Goal: Transaction & Acquisition: Book appointment/travel/reservation

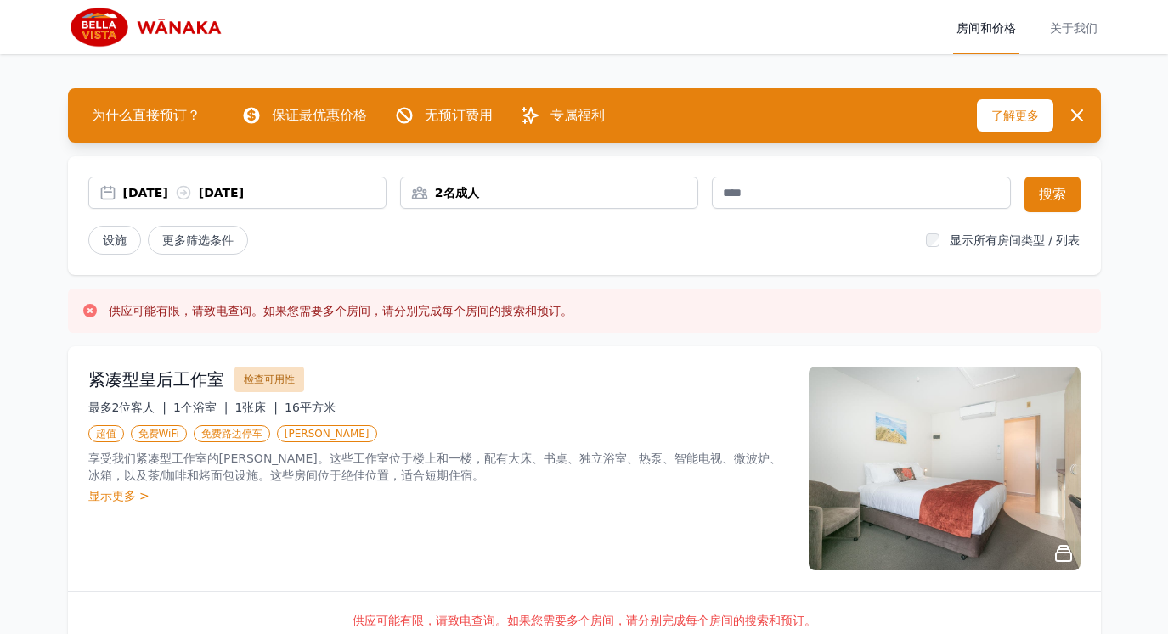
click at [278, 375] on font "检查可用性" at bounding box center [269, 380] width 51 height 12
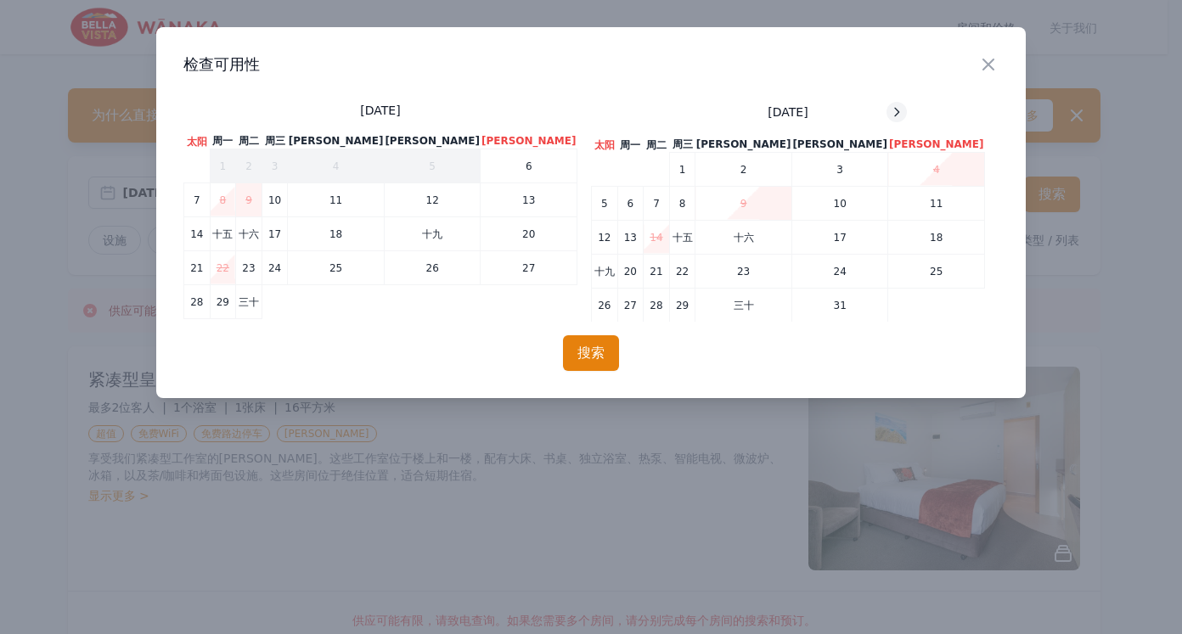
click at [890, 107] on icon at bounding box center [897, 112] width 14 height 14
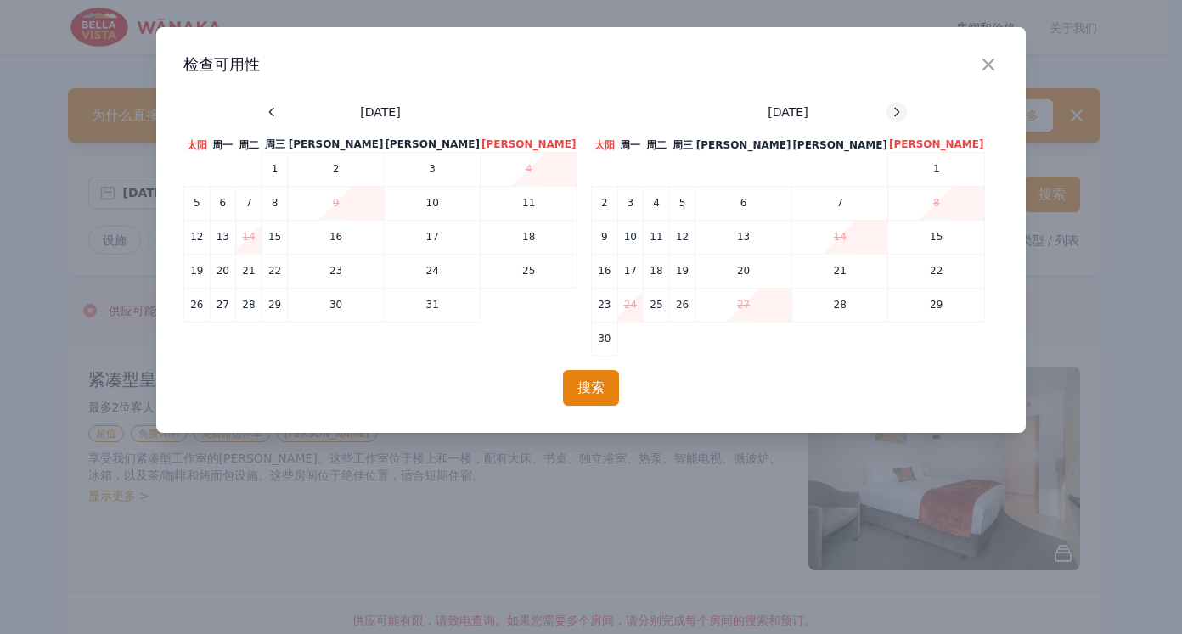
click at [890, 107] on icon at bounding box center [897, 112] width 14 height 14
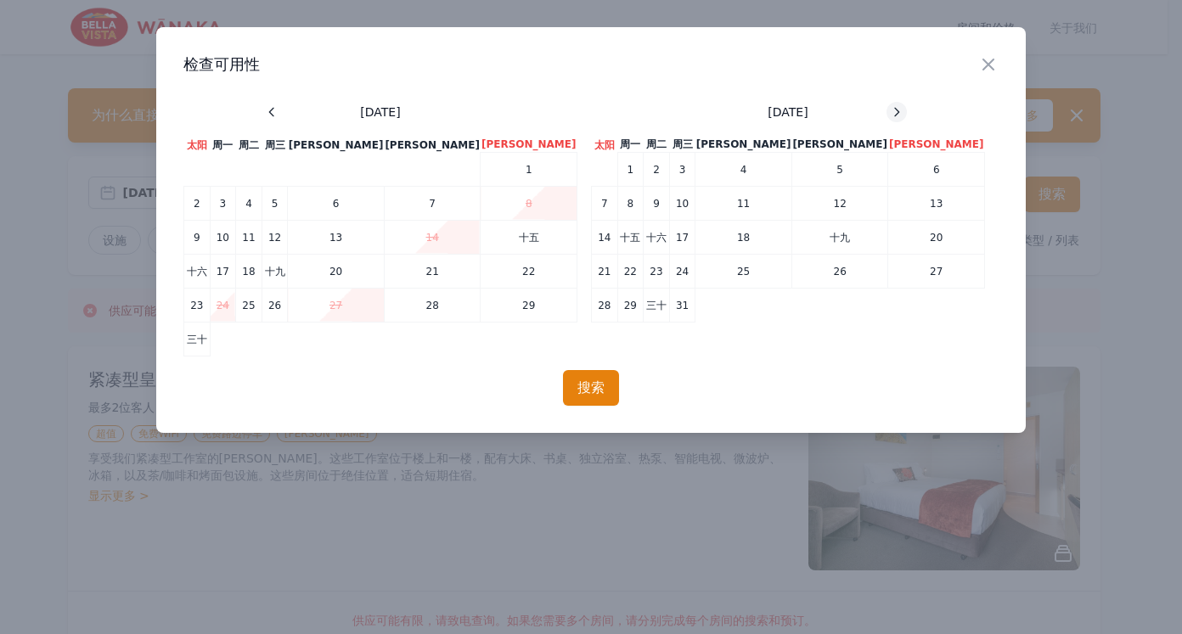
click at [887, 103] on div at bounding box center [897, 112] width 20 height 20
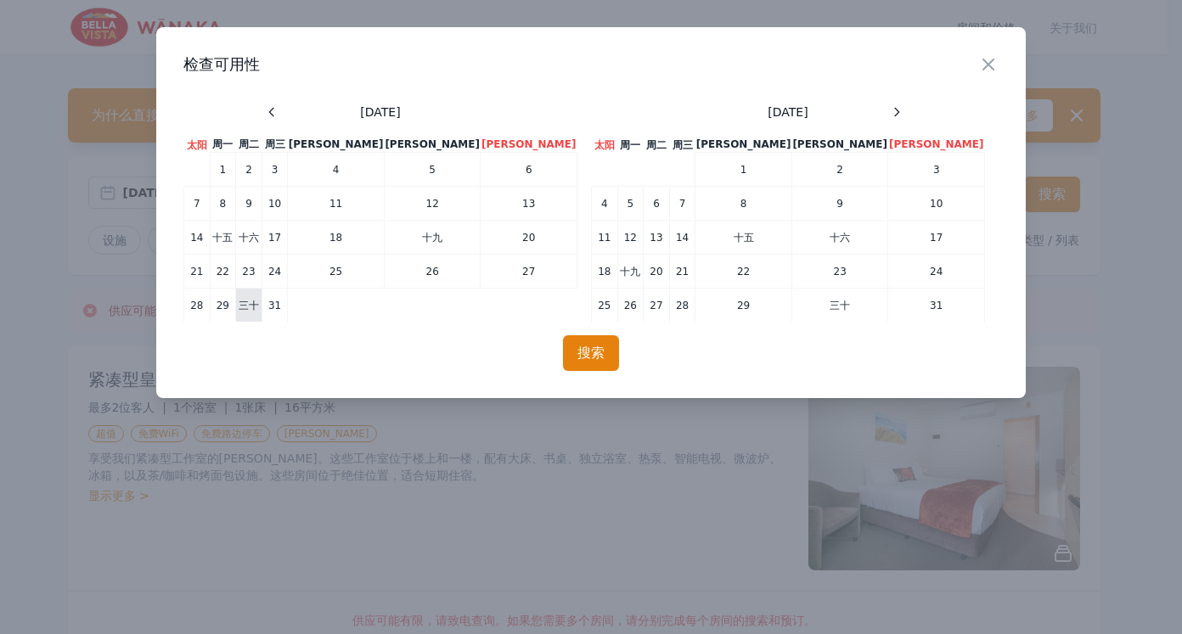
click at [259, 307] on font "三十" at bounding box center [249, 306] width 20 height 12
click at [288, 304] on td "31" at bounding box center [275, 305] width 26 height 34
click at [594, 354] on font "搜索" at bounding box center [591, 353] width 27 height 16
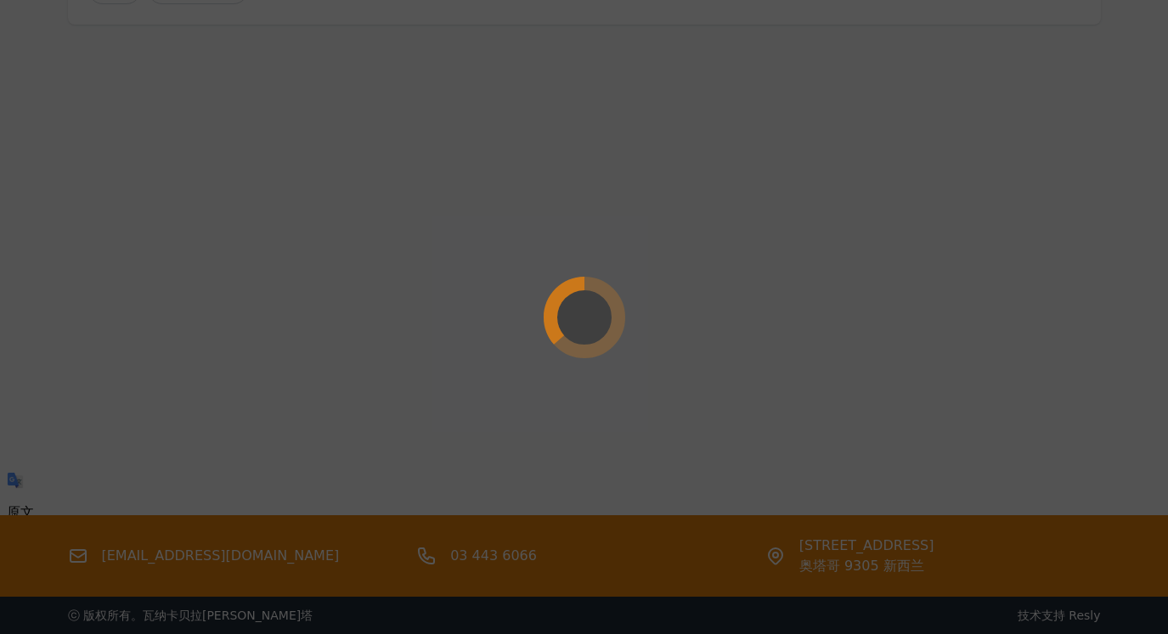
scroll to position [256, 0]
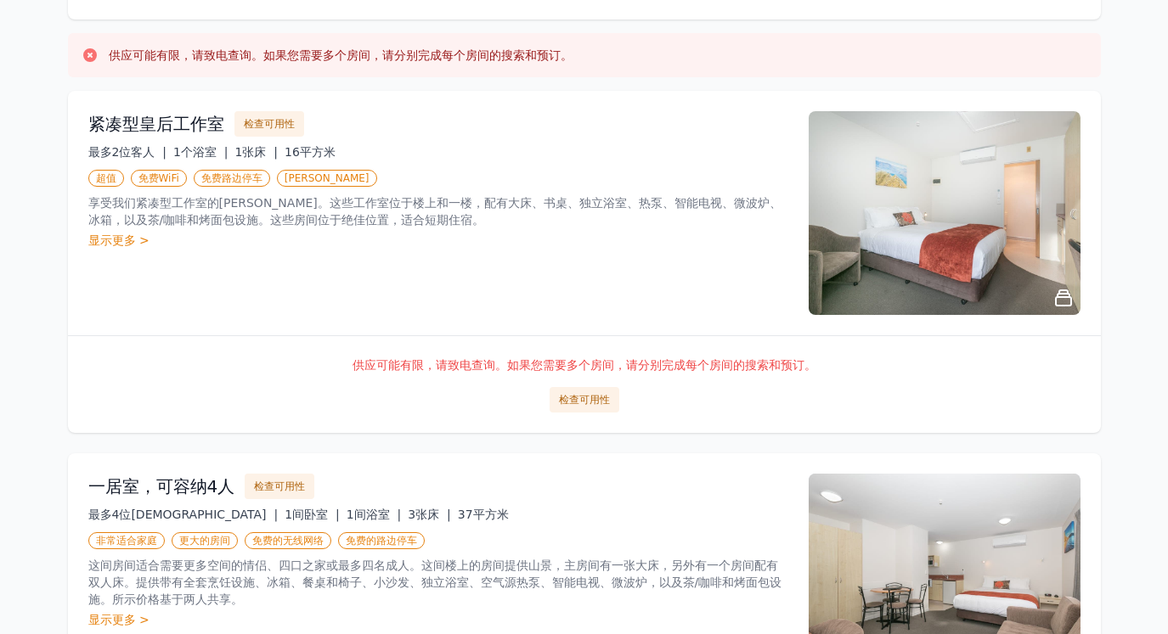
click at [112, 239] on font "显示更多 >" at bounding box center [118, 241] width 61 height 14
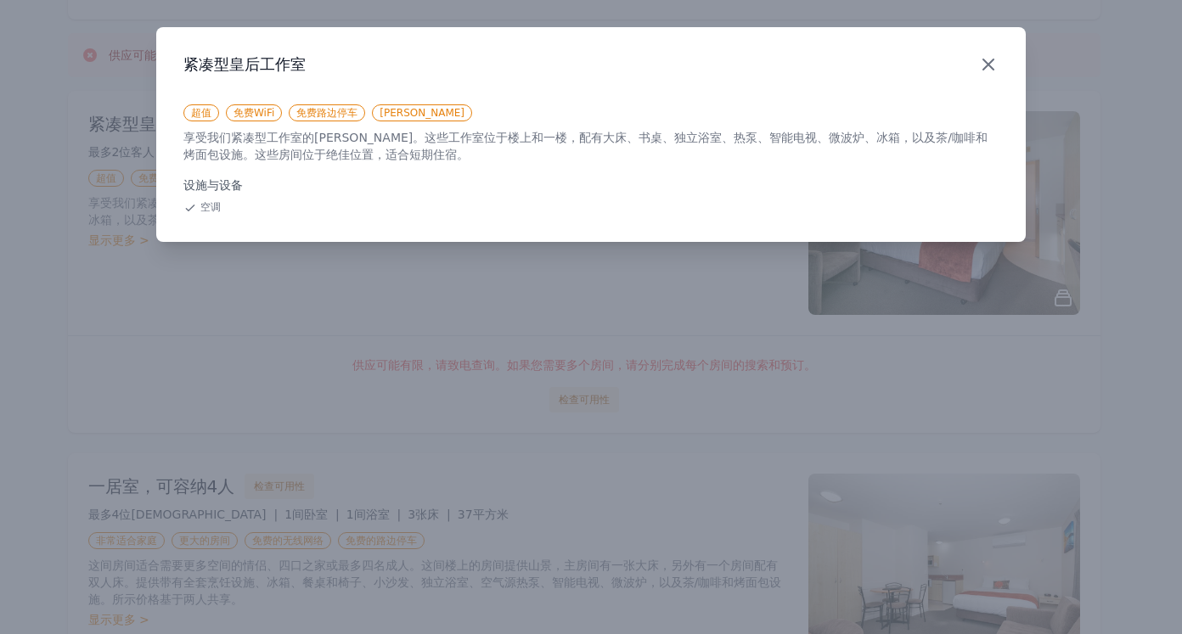
click at [990, 69] on icon "button" at bounding box center [988, 64] width 20 height 20
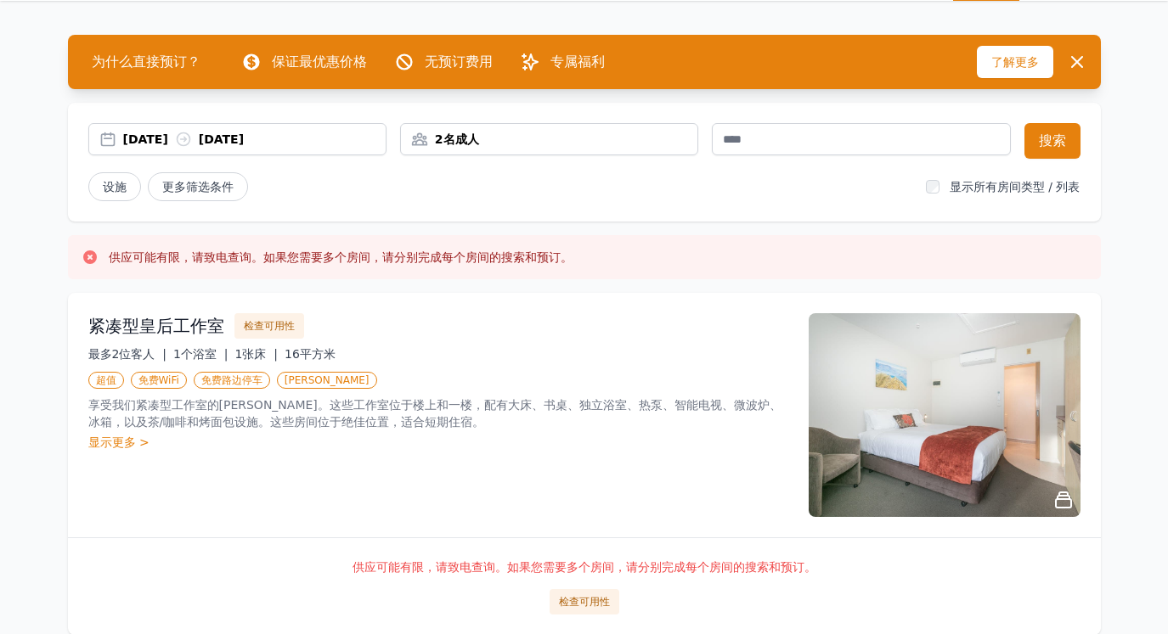
scroll to position [107, 0]
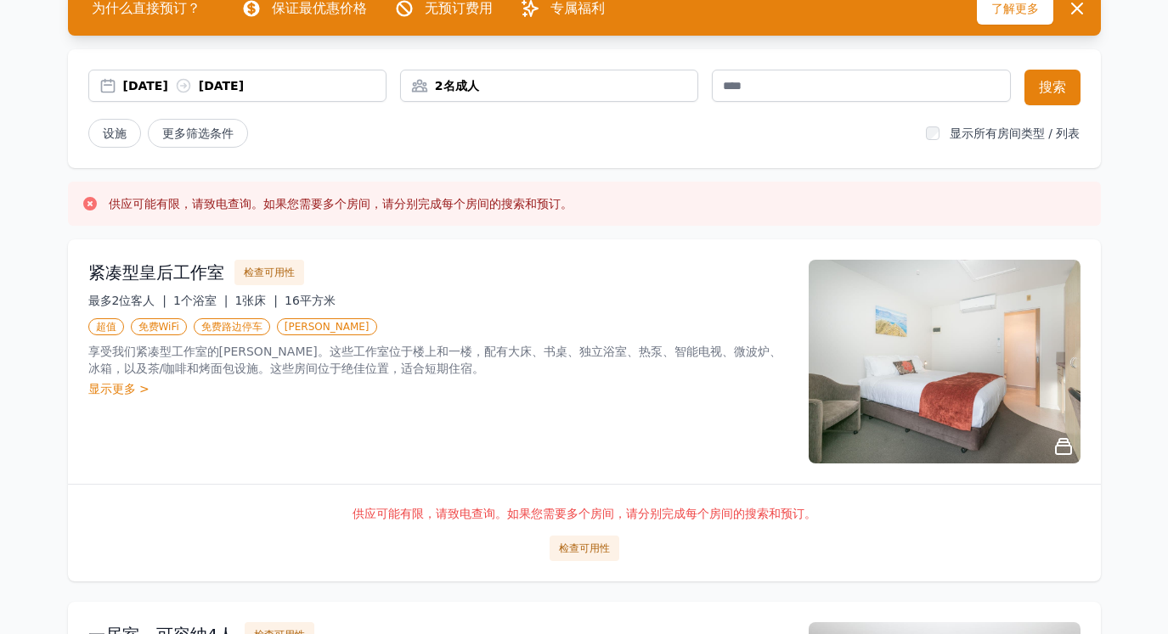
click at [115, 386] on font "显示更多 >" at bounding box center [118, 389] width 61 height 14
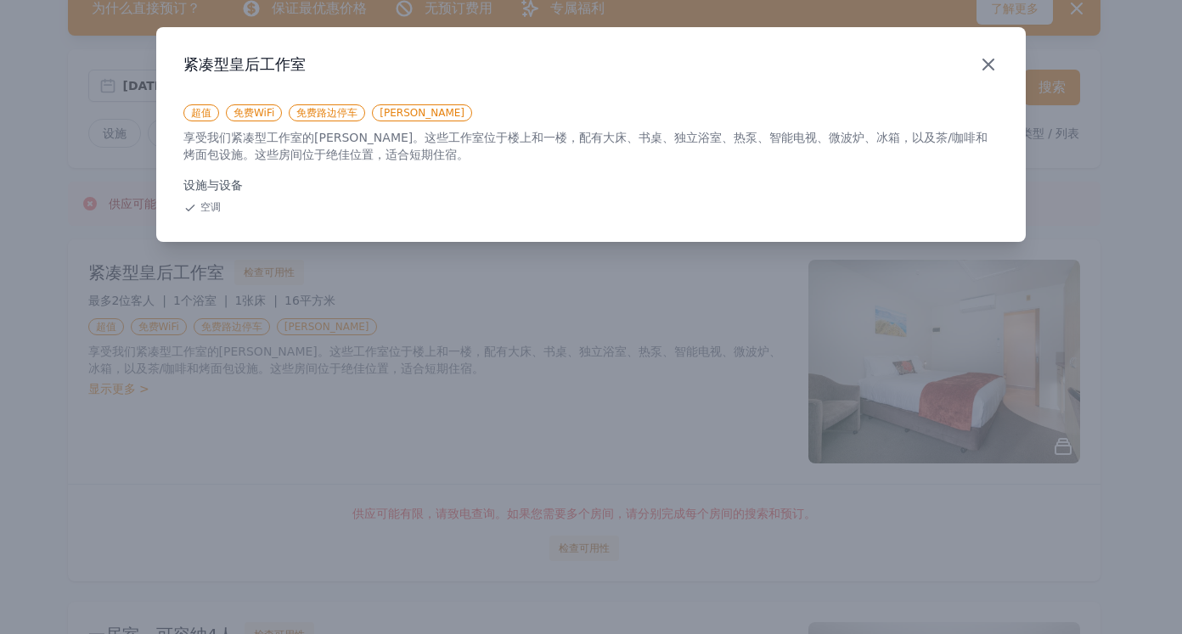
click at [986, 57] on icon "button" at bounding box center [988, 64] width 20 height 20
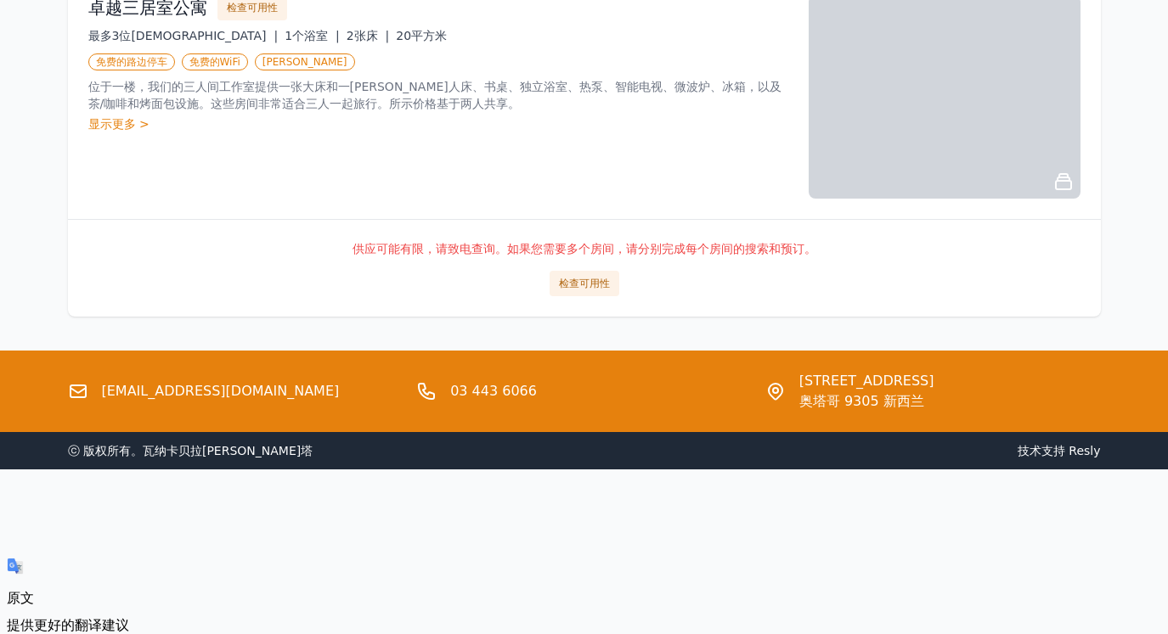
scroll to position [2276, 0]
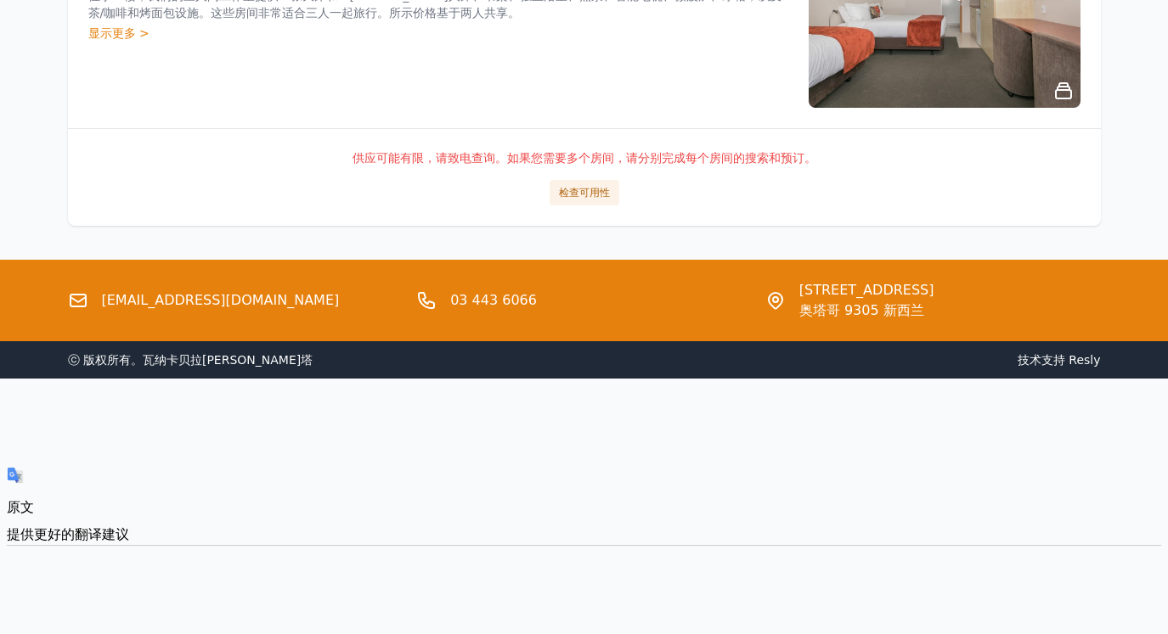
drag, startPoint x: 658, startPoint y: 311, endPoint x: 546, endPoint y: 220, distance: 144.3
click at [546, 220] on div "供应可能有限，请致电查询。如果您需要多个房间，请分别完成每个房间的搜索和预订。 检查可用性" at bounding box center [584, 177] width 1033 height 98
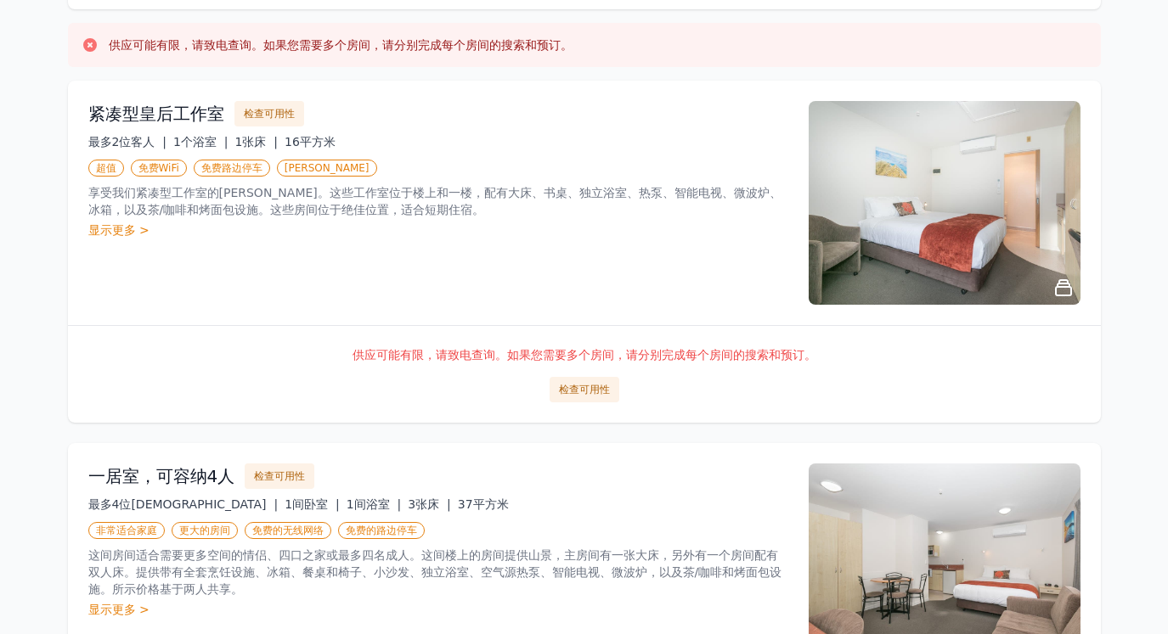
scroll to position [306, 0]
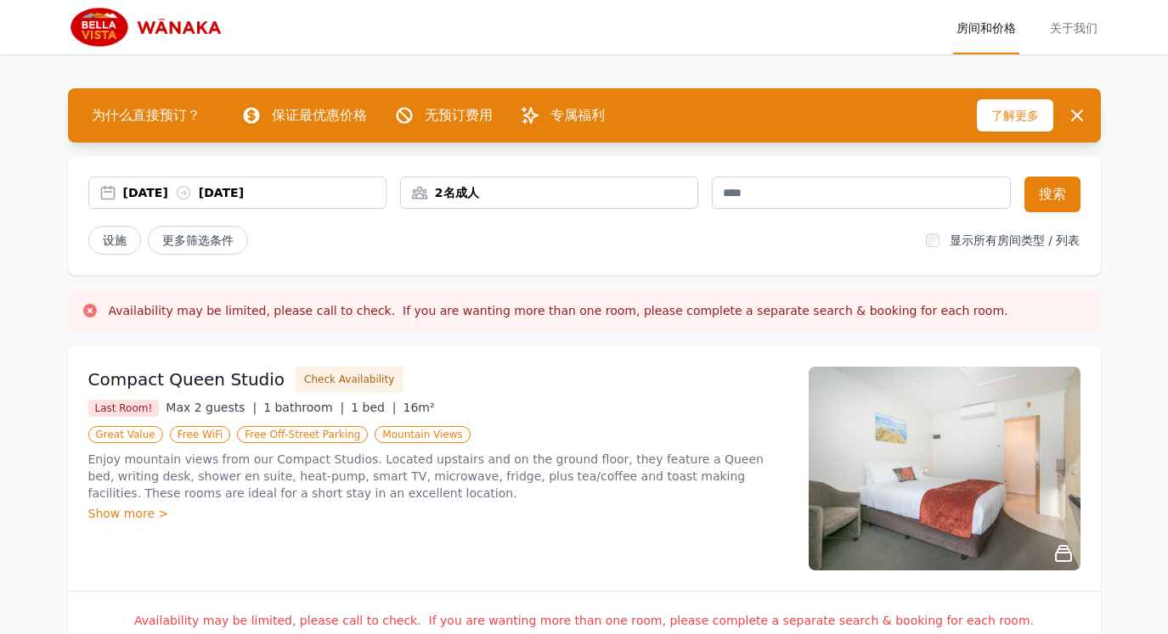
click at [173, 181] on div "[DATE] [DATE]" at bounding box center [237, 193] width 298 height 32
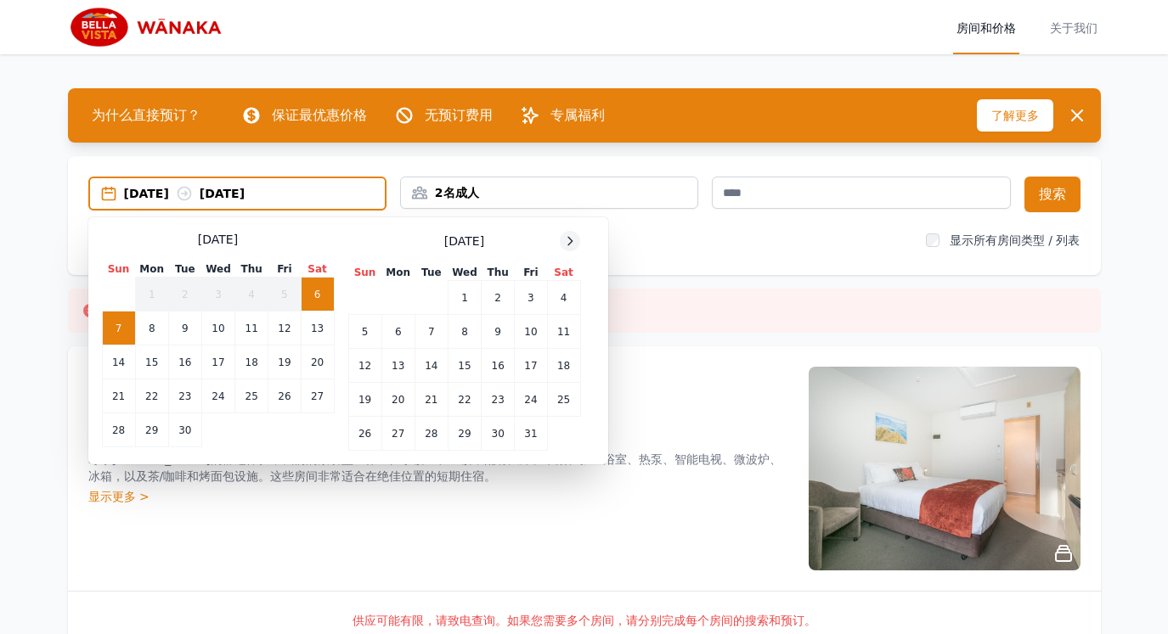
click at [567, 251] on div at bounding box center [570, 241] width 20 height 20
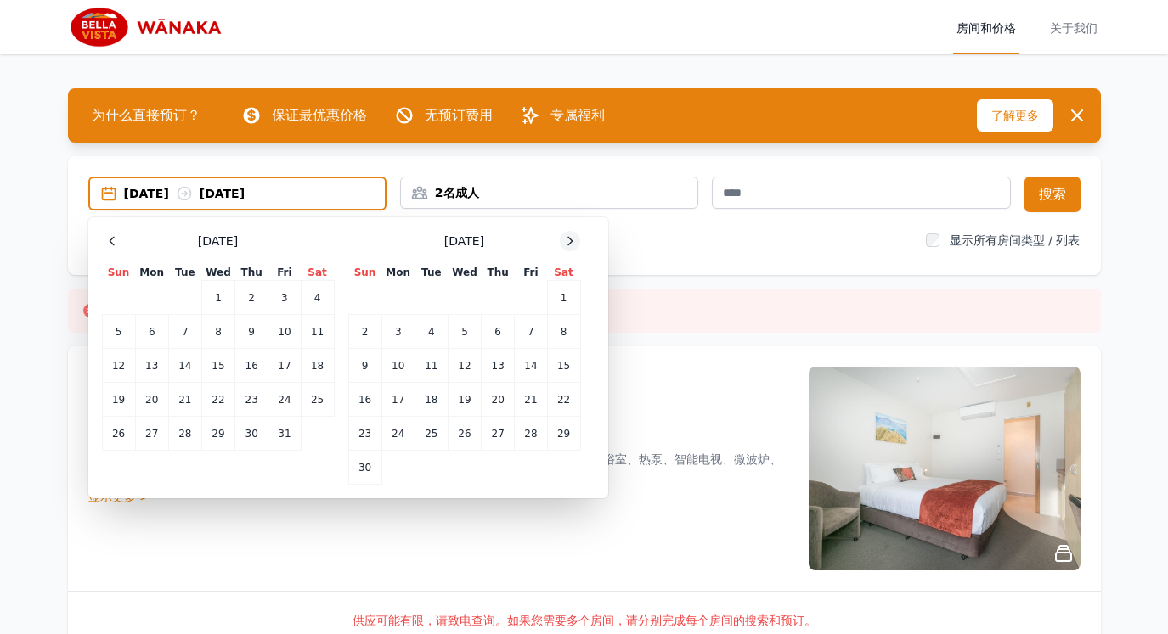
click at [567, 251] on div at bounding box center [570, 241] width 20 height 20
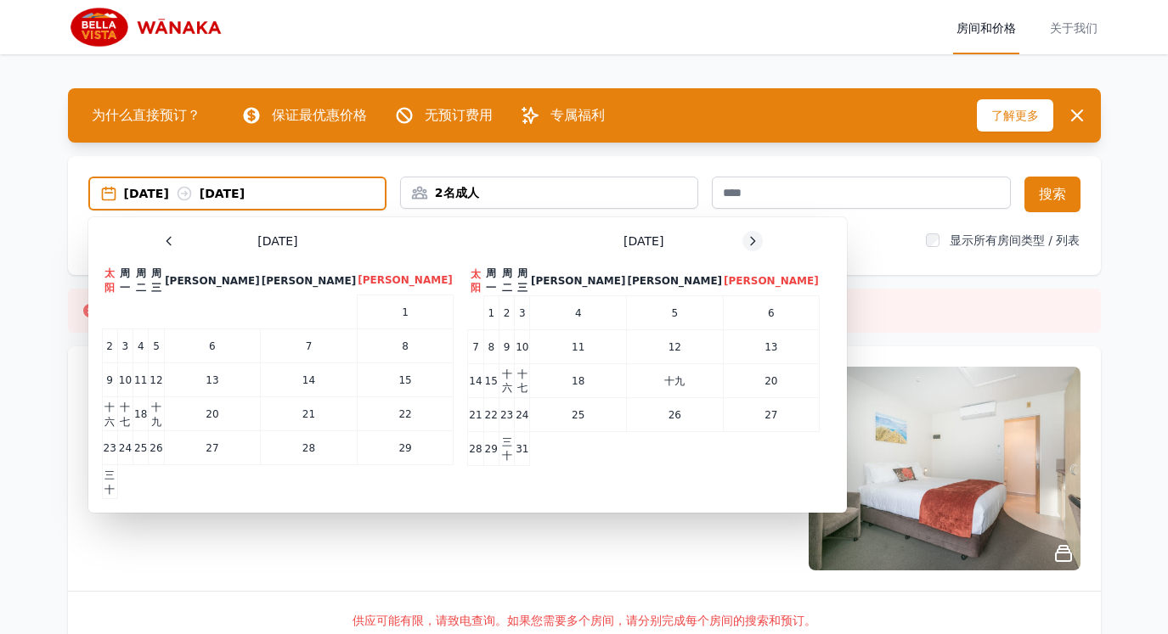
click at [746, 234] on icon at bounding box center [753, 241] width 14 height 14
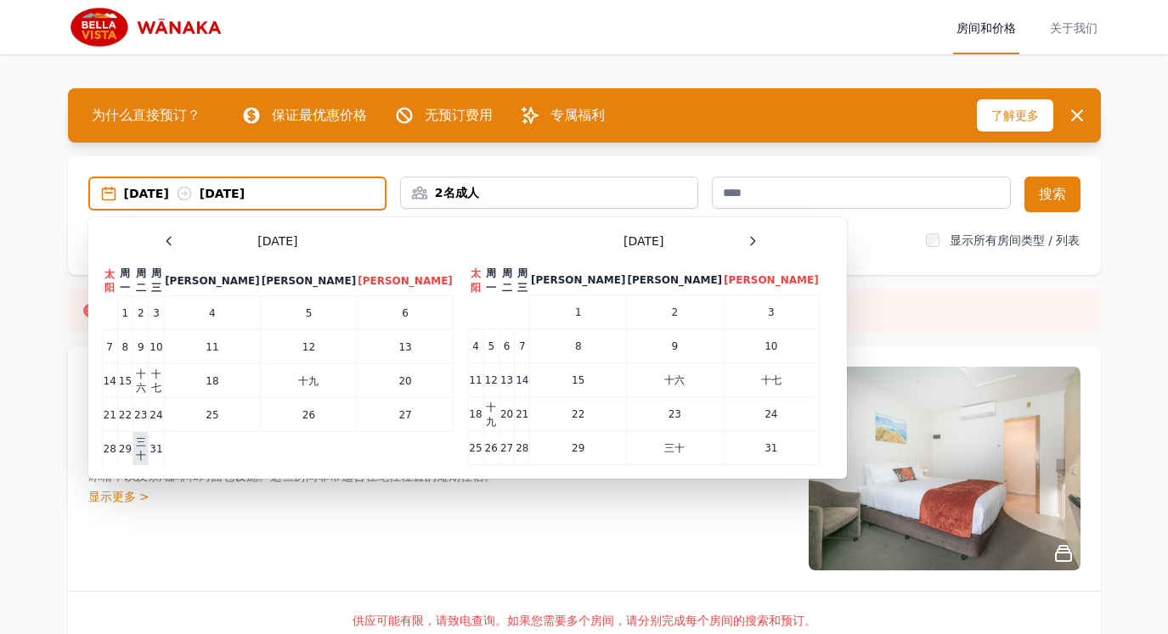
click at [146, 442] on font "三十" at bounding box center [141, 449] width 10 height 26
click at [162, 443] on font "31" at bounding box center [155, 449] width 13 height 12
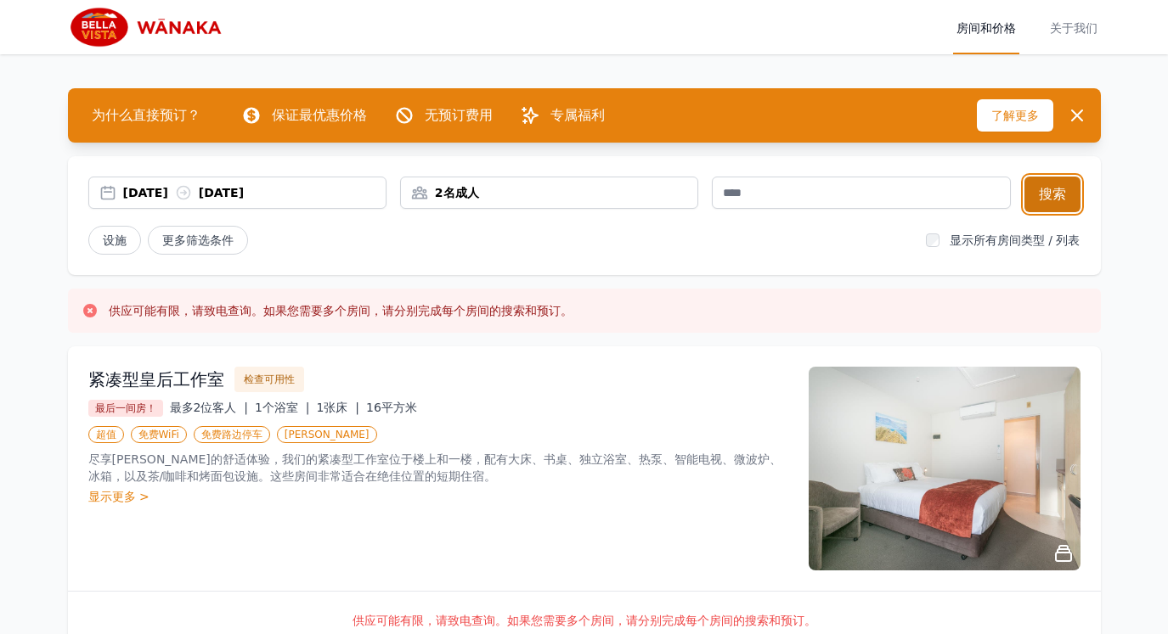
click at [1054, 189] on font "搜索" at bounding box center [1052, 194] width 27 height 16
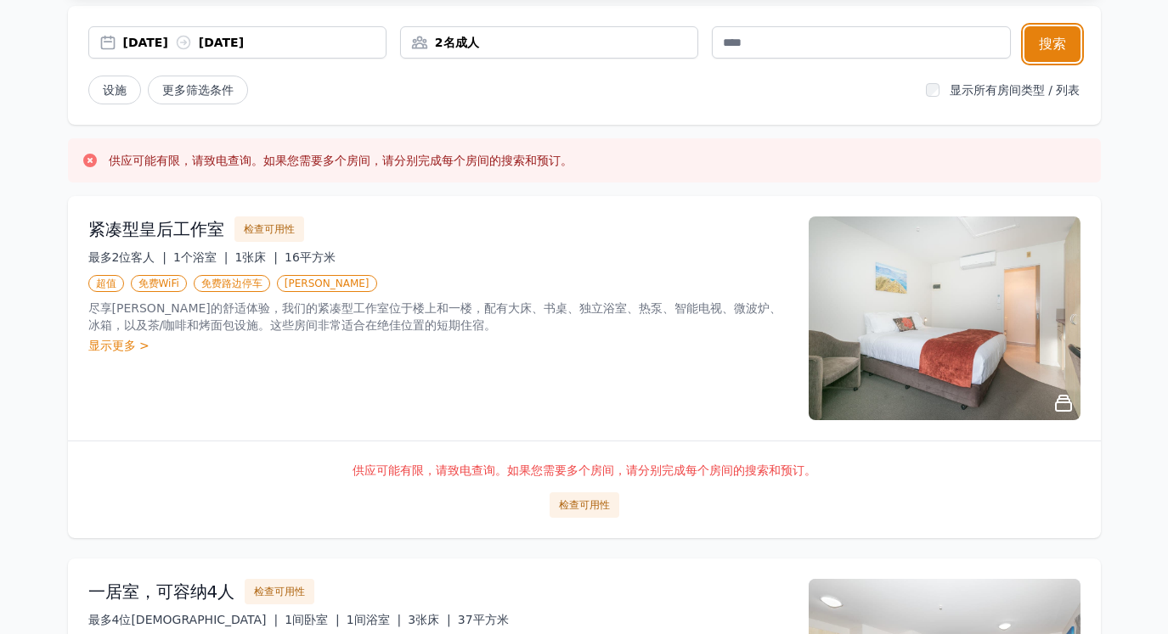
scroll to position [149, 0]
click at [590, 510] on font "检查可用性" at bounding box center [584, 506] width 51 height 12
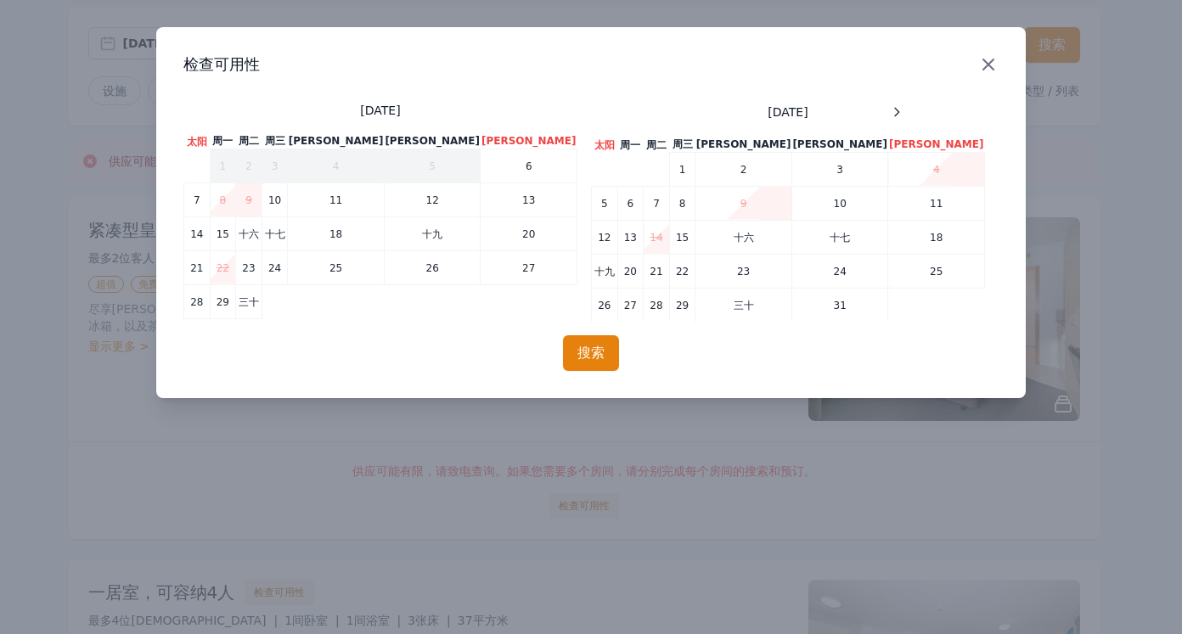
click at [981, 61] on icon "button" at bounding box center [988, 64] width 20 height 20
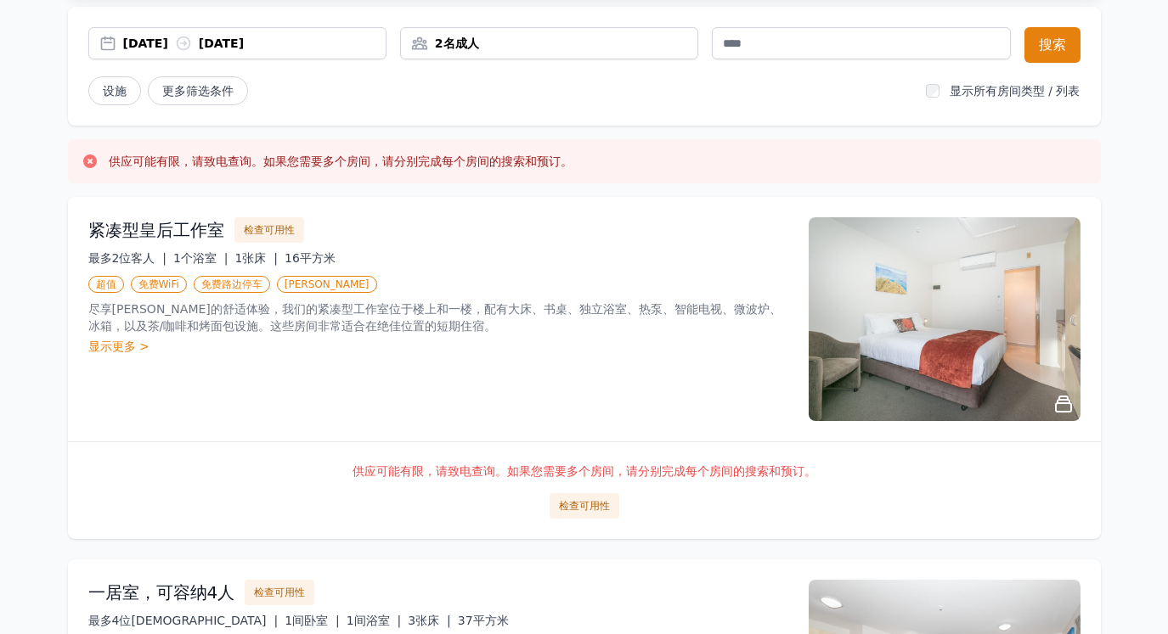
click at [204, 233] on font "紧凑型皇后工作室" at bounding box center [156, 230] width 136 height 20
click at [266, 230] on font "检查可用性" at bounding box center [269, 230] width 51 height 12
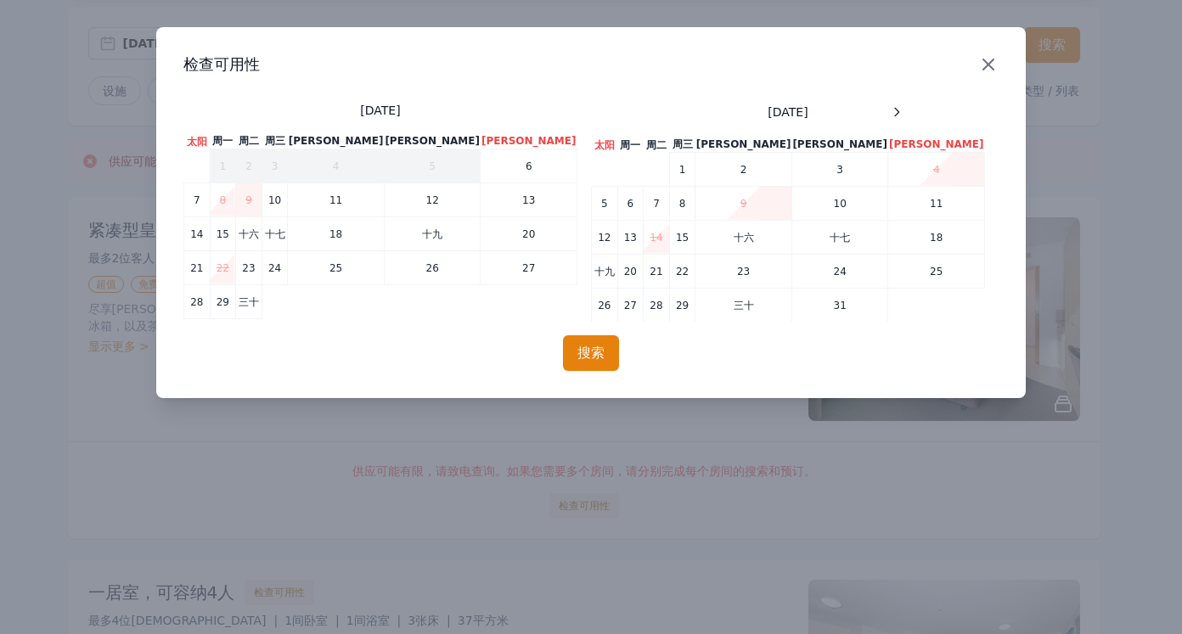
click at [994, 65] on icon "button" at bounding box center [988, 64] width 20 height 20
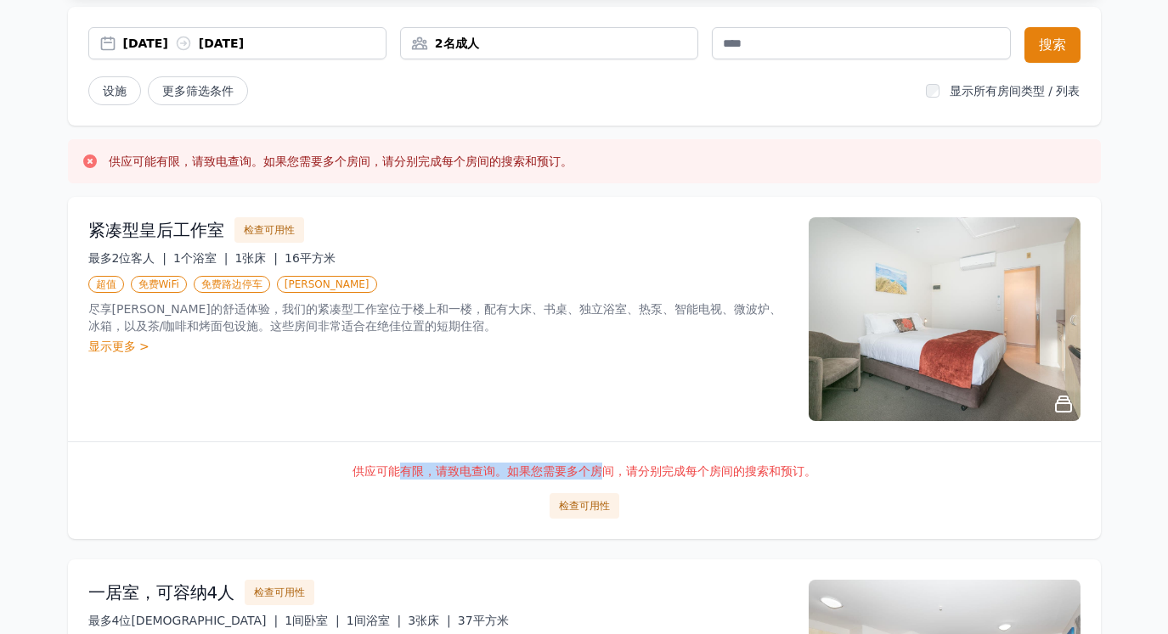
drag, startPoint x: 397, startPoint y: 472, endPoint x: 604, endPoint y: 453, distance: 208.2
click at [604, 453] on div "供应可能有限，请致电查询。如果您需要多个房间，请分别完成每个房间的搜索和预订。 检查可用性" at bounding box center [584, 491] width 1033 height 98
click at [527, 463] on p "供应可能有限，请致电查询。如果您需要多个房间，请分别完成每个房间的搜索和预订。" at bounding box center [584, 471] width 992 height 17
drag, startPoint x: 589, startPoint y: 470, endPoint x: 620, endPoint y: 468, distance: 30.6
click at [589, 470] on font "供应可能有限，请致电查询。如果您需要多个房间，请分别完成每个房间的搜索和预订。" at bounding box center [584, 472] width 464 height 14
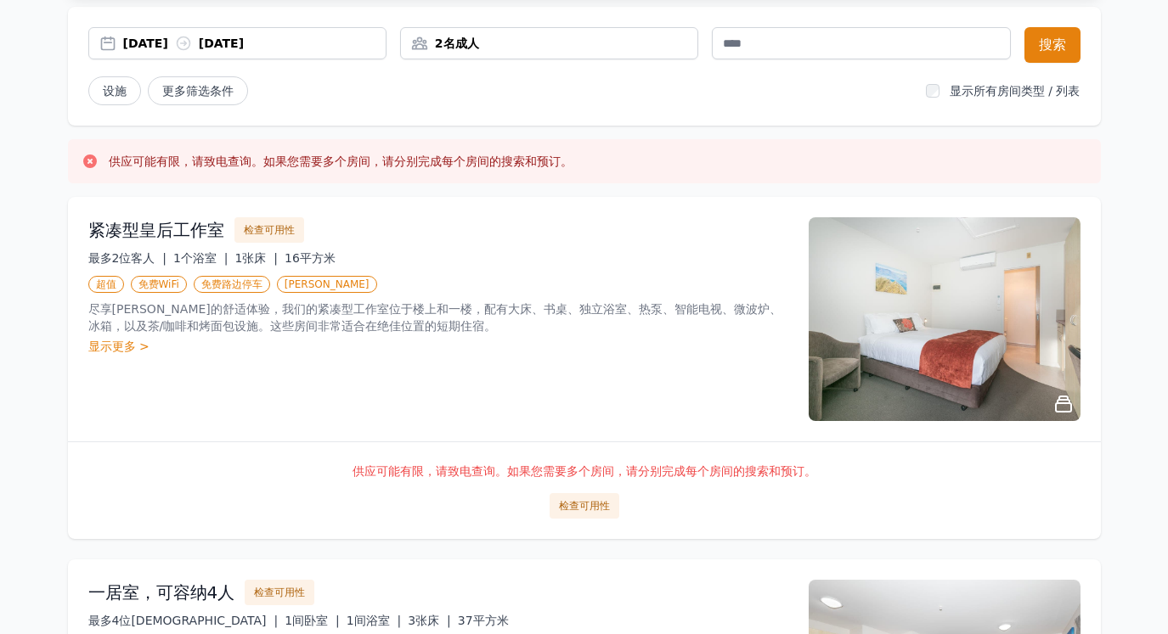
click at [661, 480] on div "供应可能有限，请致电查询。如果您需要多个房间，请分别完成每个房间的搜索和预订。 检查可用性" at bounding box center [584, 491] width 1033 height 98
click at [685, 467] on font "供应可能有限，请致电查询。如果您需要多个房间，请分别完成每个房间的搜索和预订。" at bounding box center [584, 472] width 464 height 14
drag, startPoint x: 509, startPoint y: 466, endPoint x: 737, endPoint y: 471, distance: 228.5
click at [734, 471] on font "供应可能有限，请致电查询。如果您需要多个房间，请分别完成每个房间的搜索和预订。" at bounding box center [584, 472] width 464 height 14
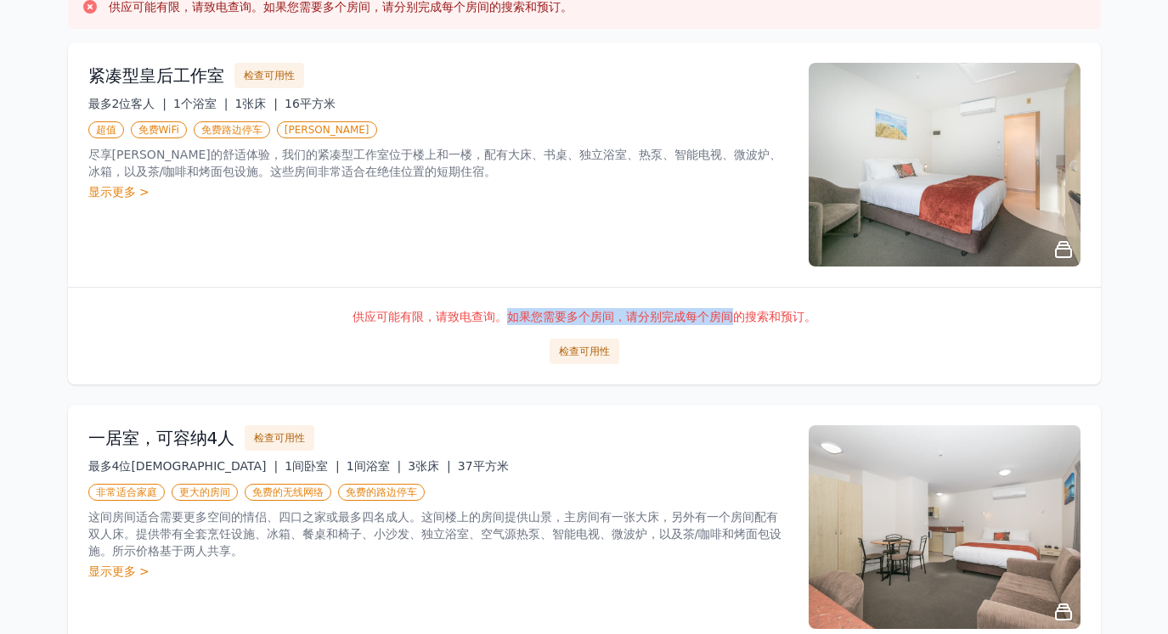
scroll to position [319, 0]
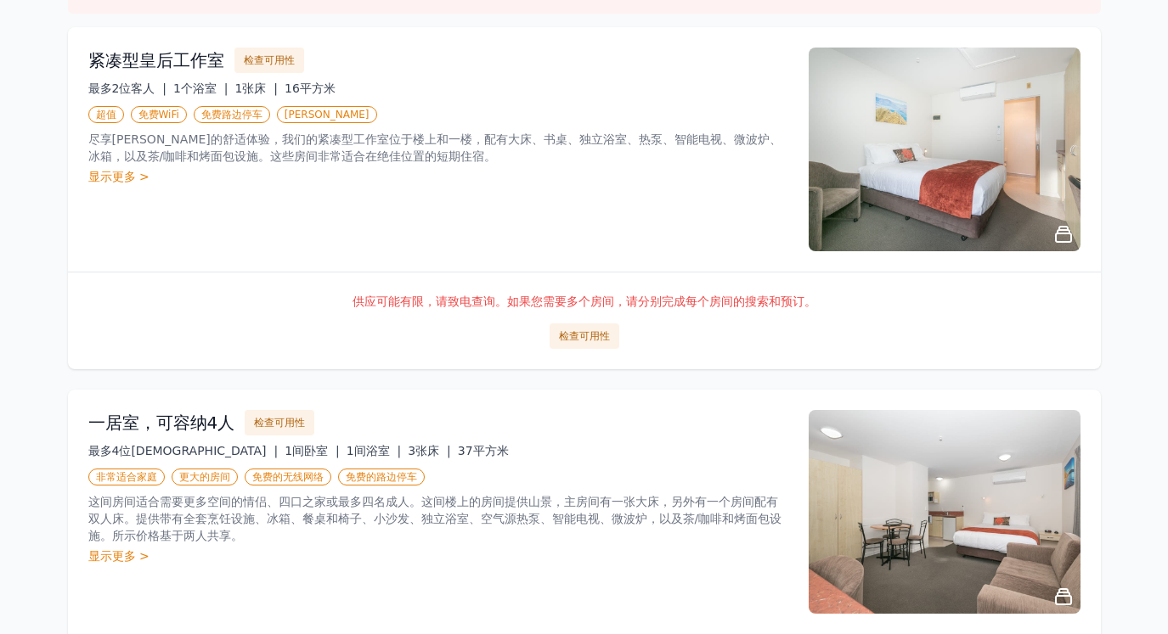
click at [312, 403] on div "一居室，可容纳4人 检查可用性 最多4位客人 | 1间卧室 | 1间浴室 | 3张床 | 37平方米 非常适合家庭 更大的房间 免费的无线网络 免费的路边停车…" at bounding box center [584, 512] width 1033 height 245
click at [94, 172] on font "显示更多 >" at bounding box center [118, 177] width 61 height 14
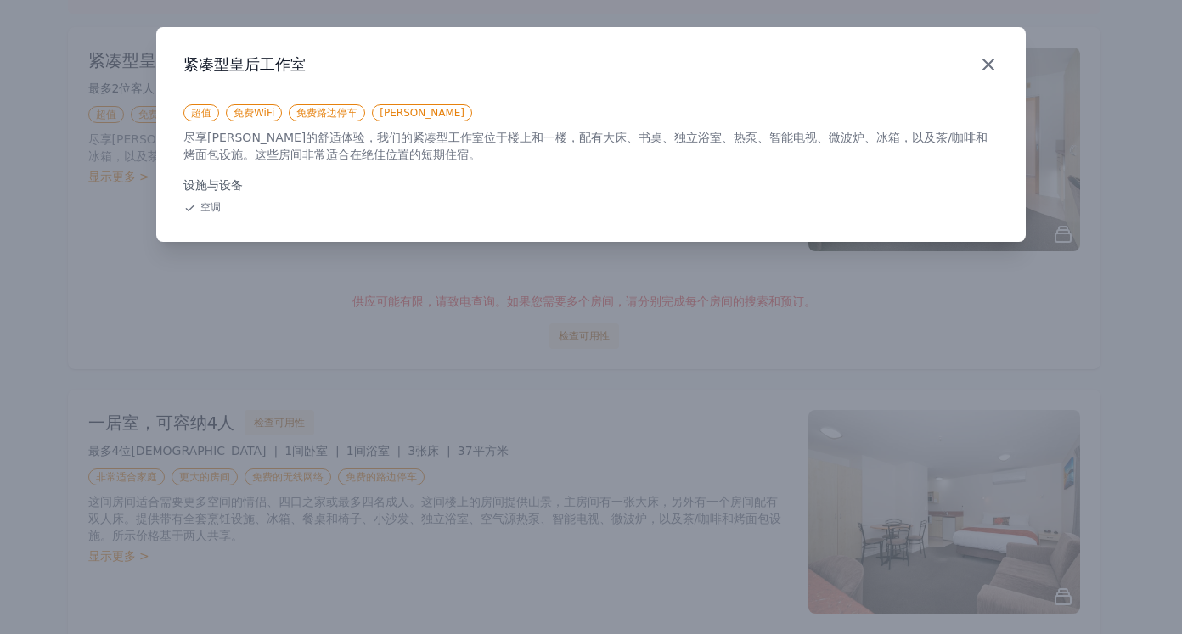
click at [990, 68] on icon "button" at bounding box center [988, 64] width 20 height 20
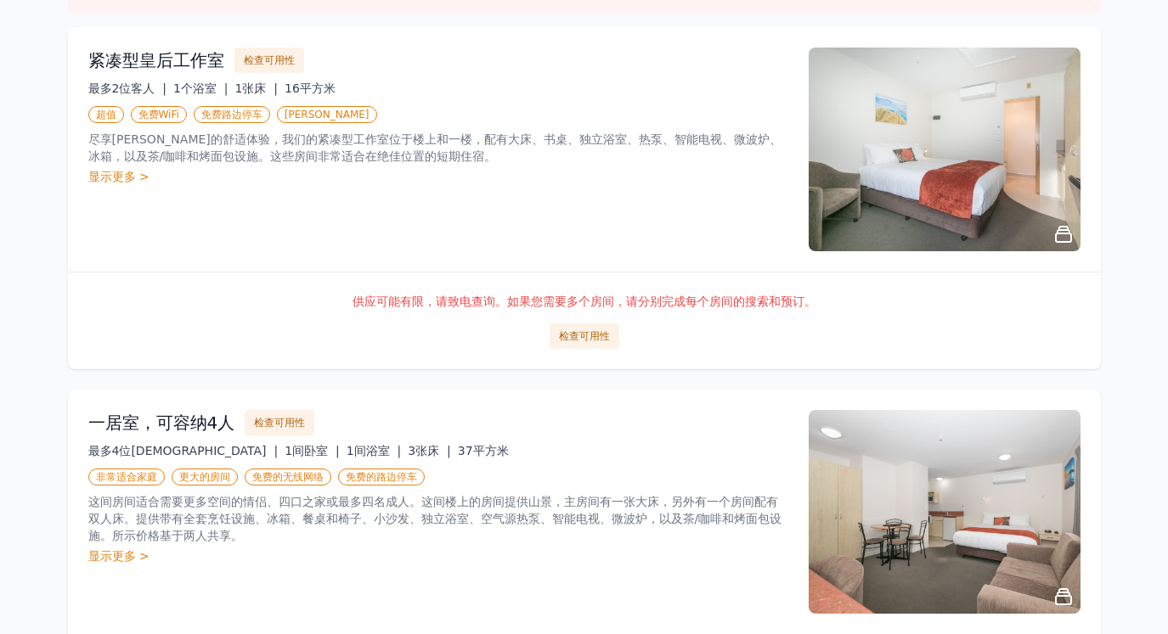
click at [281, 47] on div "紧凑型皇后工作室 检查可用性 最多2位客人 | 1个浴室 | 1张床 | 16平方米 超值 免费WiFi 免费路边停车 山景 尽享山景的舒适体验，我们的紧凑型…" at bounding box center [584, 149] width 1033 height 245
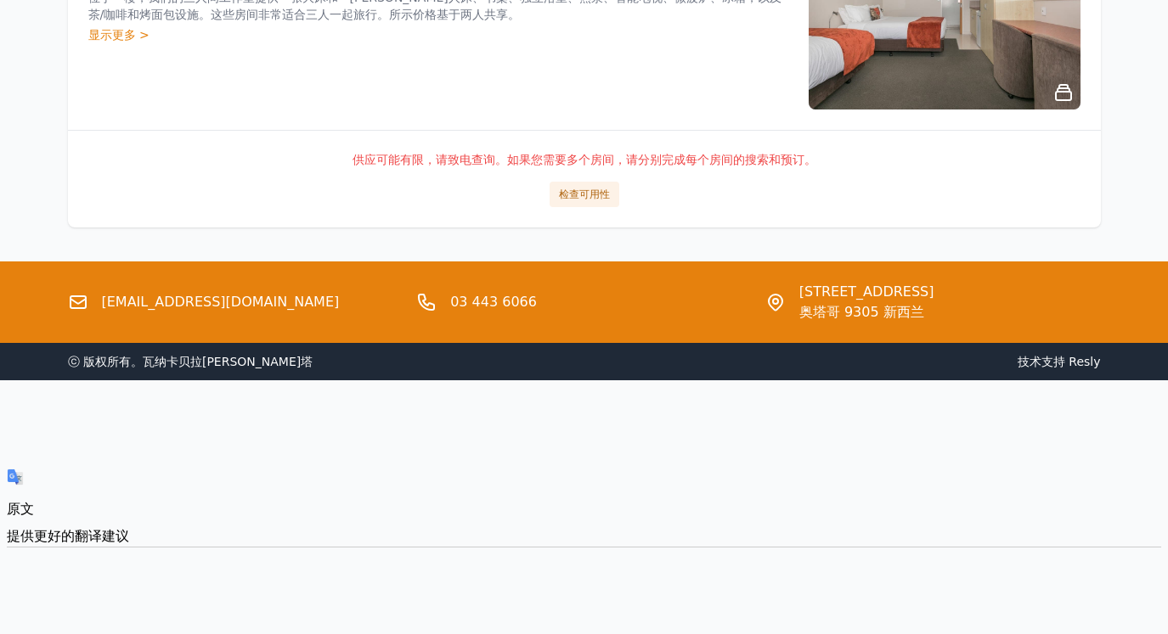
scroll to position [2276, 0]
